Goal: Information Seeking & Learning: Learn about a topic

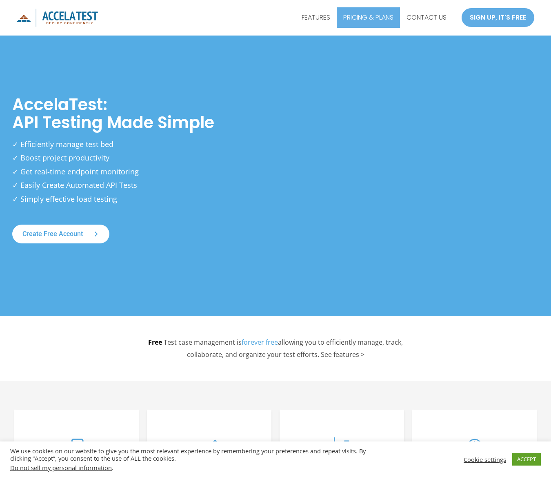
click at [381, 18] on link "PRICING & PLANS" at bounding box center [368, 17] width 63 height 20
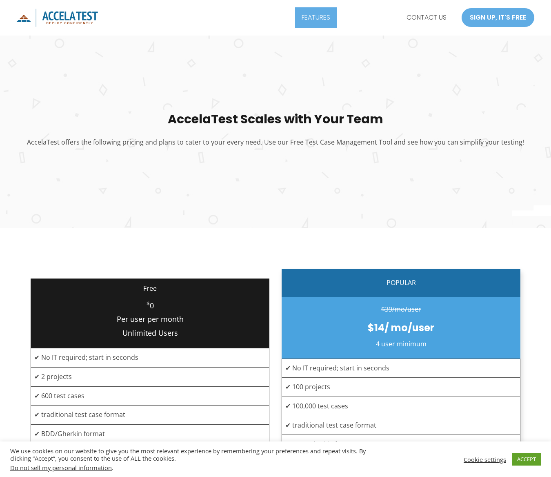
click at [314, 16] on link "FEATURES" at bounding box center [316, 17] width 42 height 20
